Goal: Find specific fact: Find specific fact

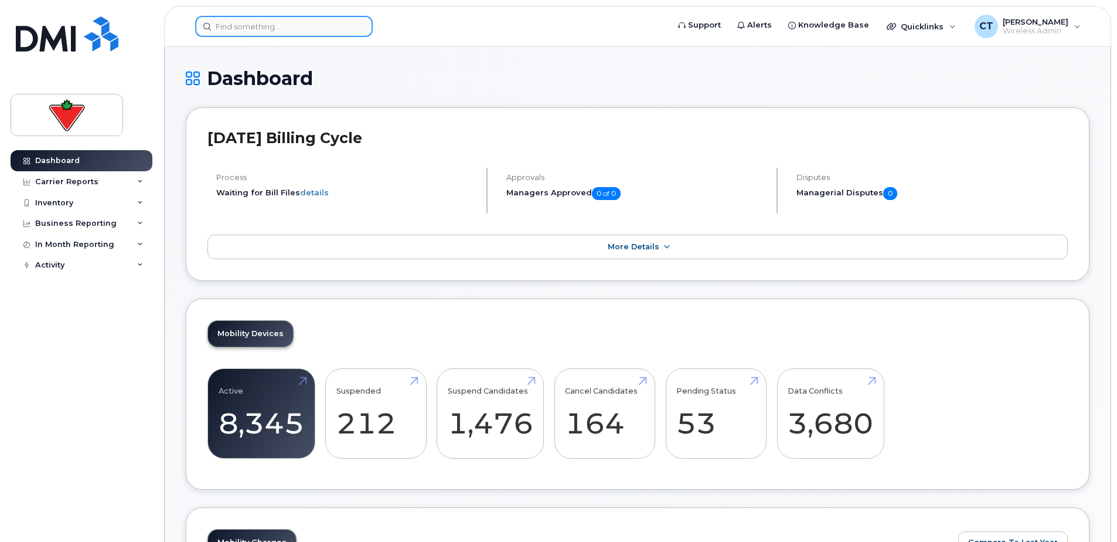
drag, startPoint x: 239, startPoint y: 22, endPoint x: 244, endPoint y: 26, distance: 6.2
click at [240, 23] on input at bounding box center [284, 26] width 178 height 21
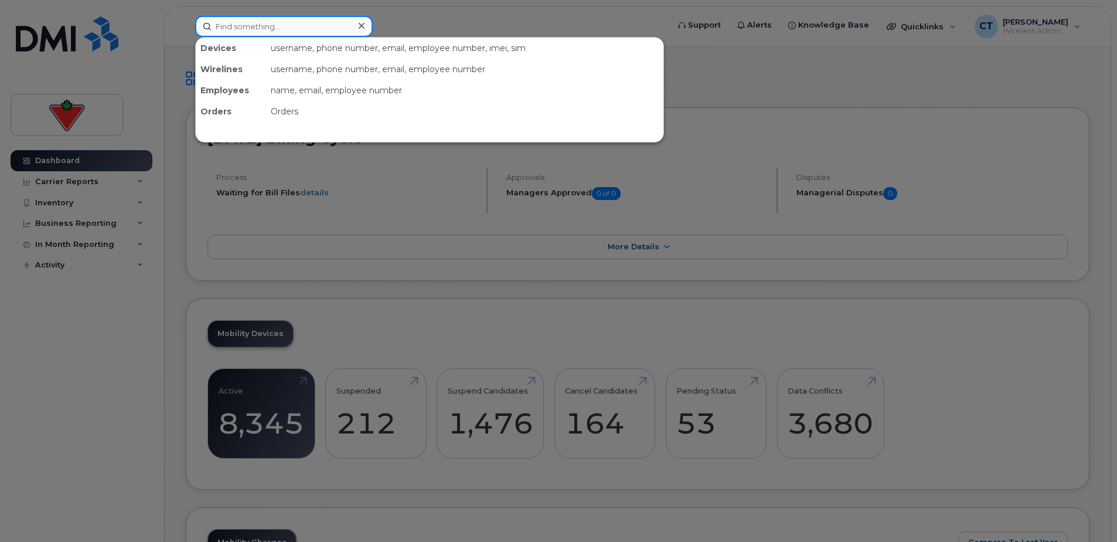
paste input "403-561-3060"
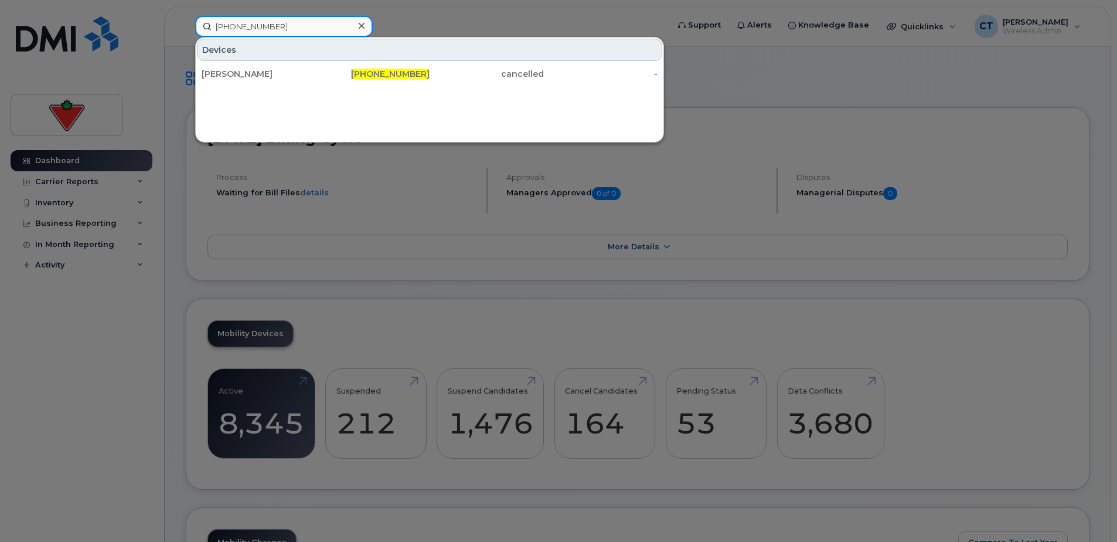
type input "403-561-3060"
click at [318, 72] on div "403-561-3060" at bounding box center [373, 74] width 114 height 12
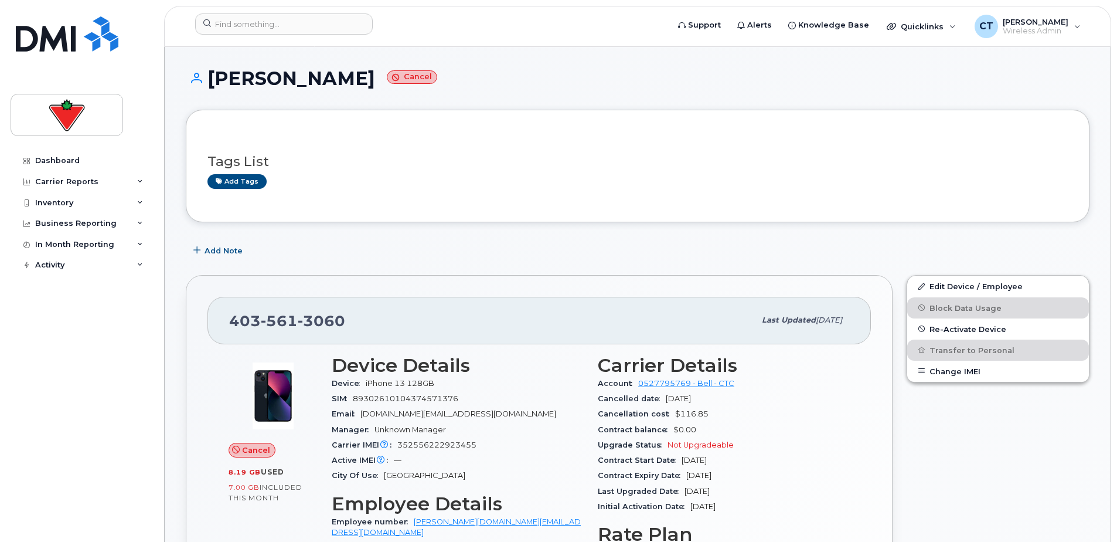
click at [461, 441] on span "352556222923455" at bounding box center [436, 444] width 79 height 9
copy span "352556222923455"
